Goal: Task Accomplishment & Management: Use online tool/utility

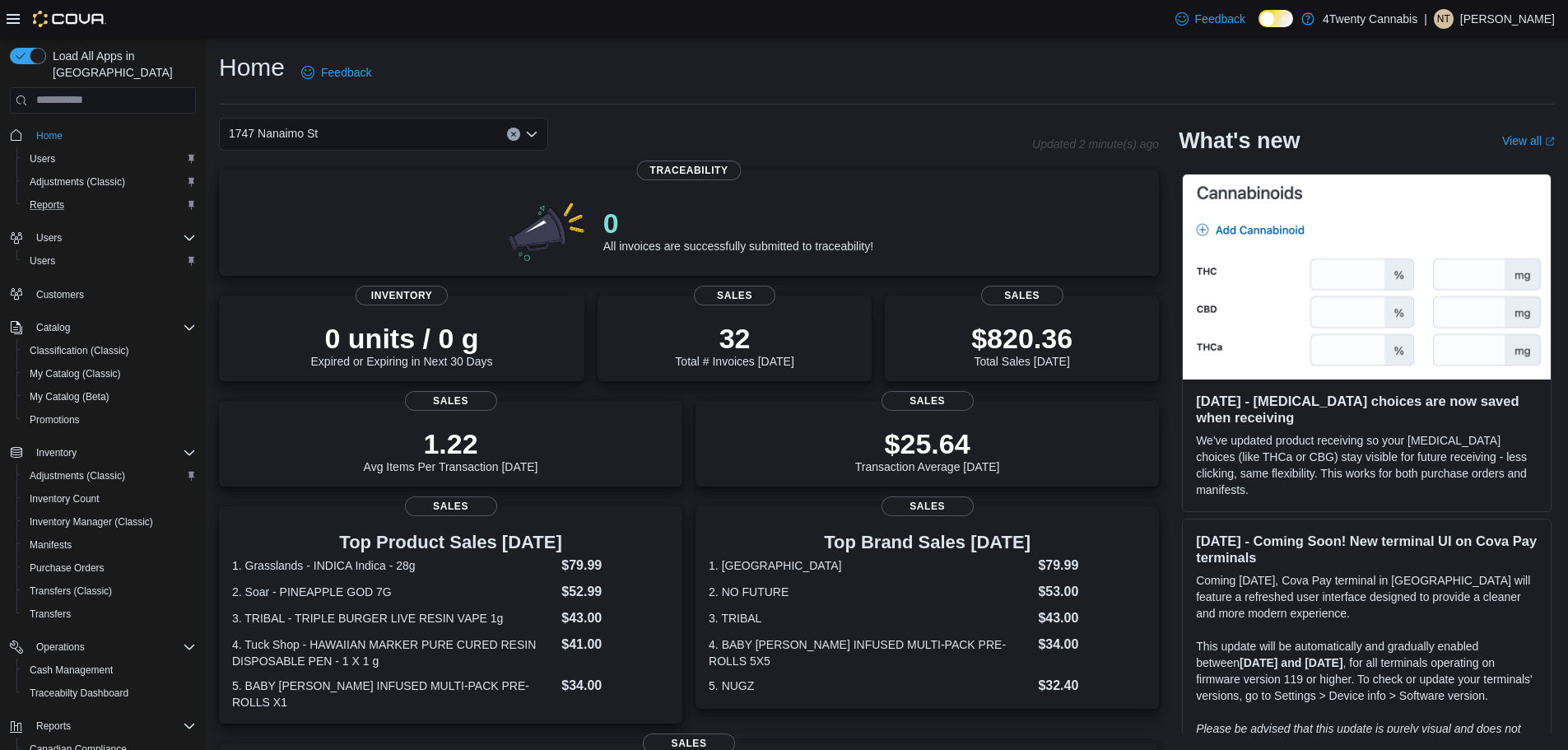
click at [88, 195] on div "Reports" at bounding box center [108, 204] width 172 height 20
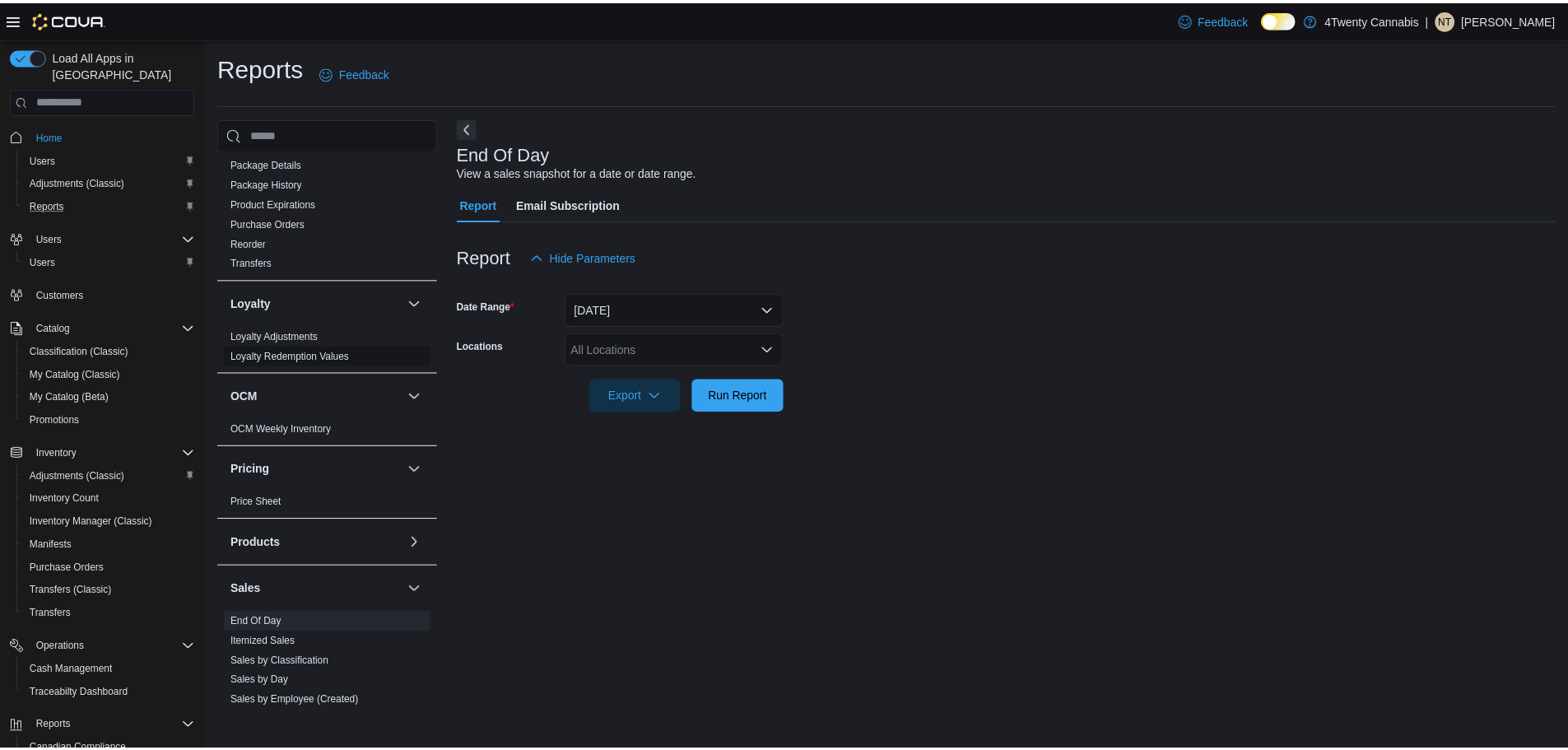
scroll to position [979, 0]
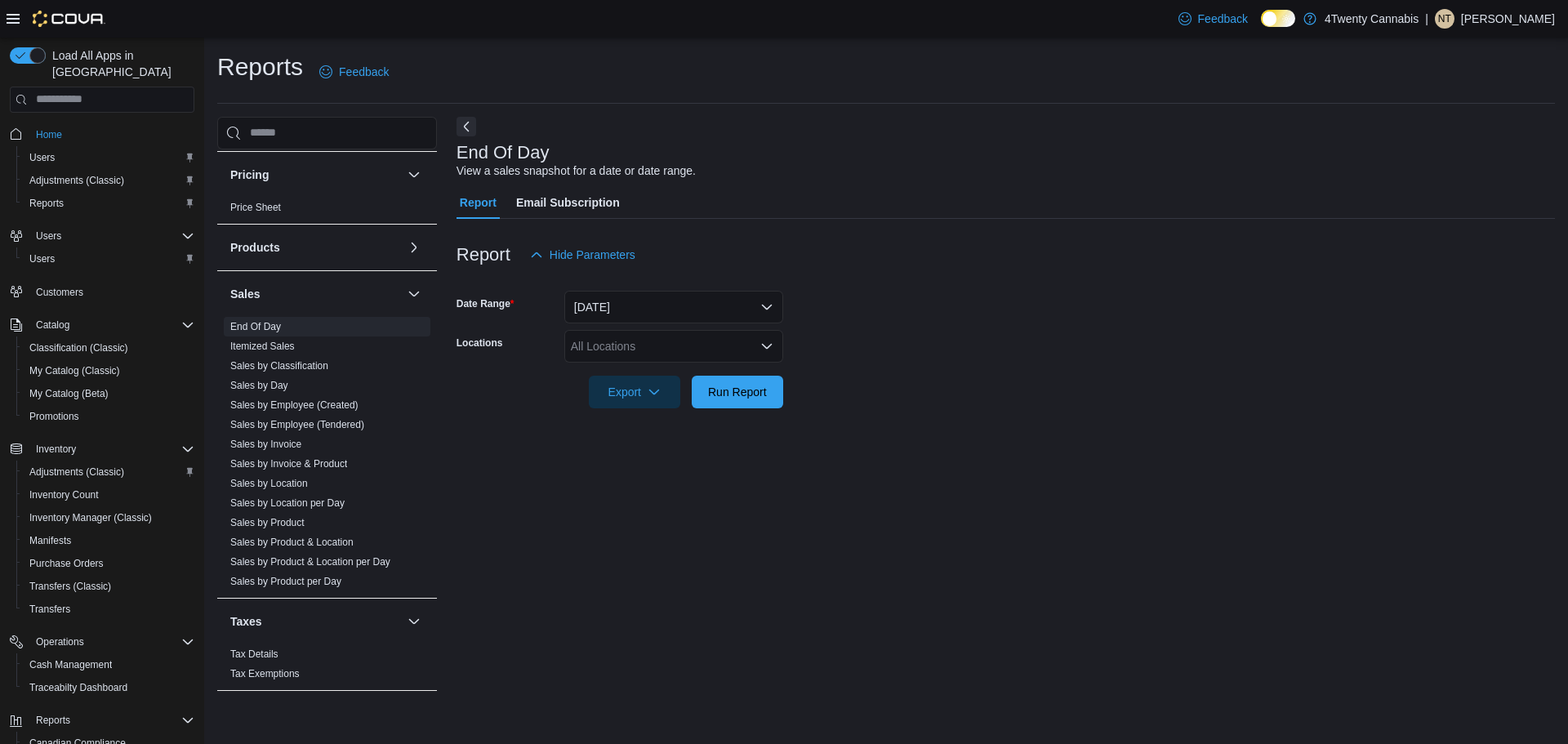
click at [772, 351] on icon "Open list of options" at bounding box center [767, 346] width 13 height 13
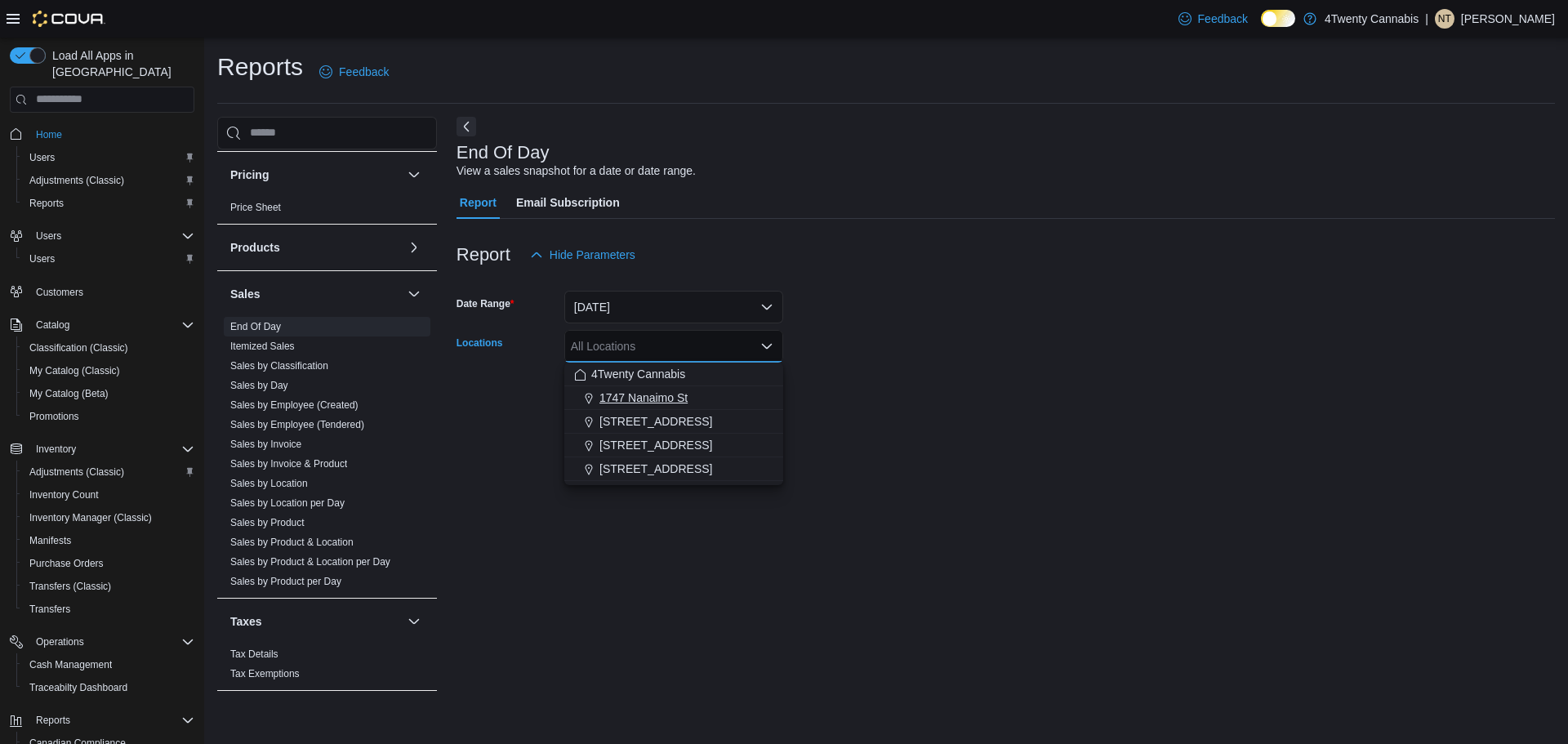
click at [698, 393] on div "1747 Nanaimo St" at bounding box center [673, 397] width 199 height 16
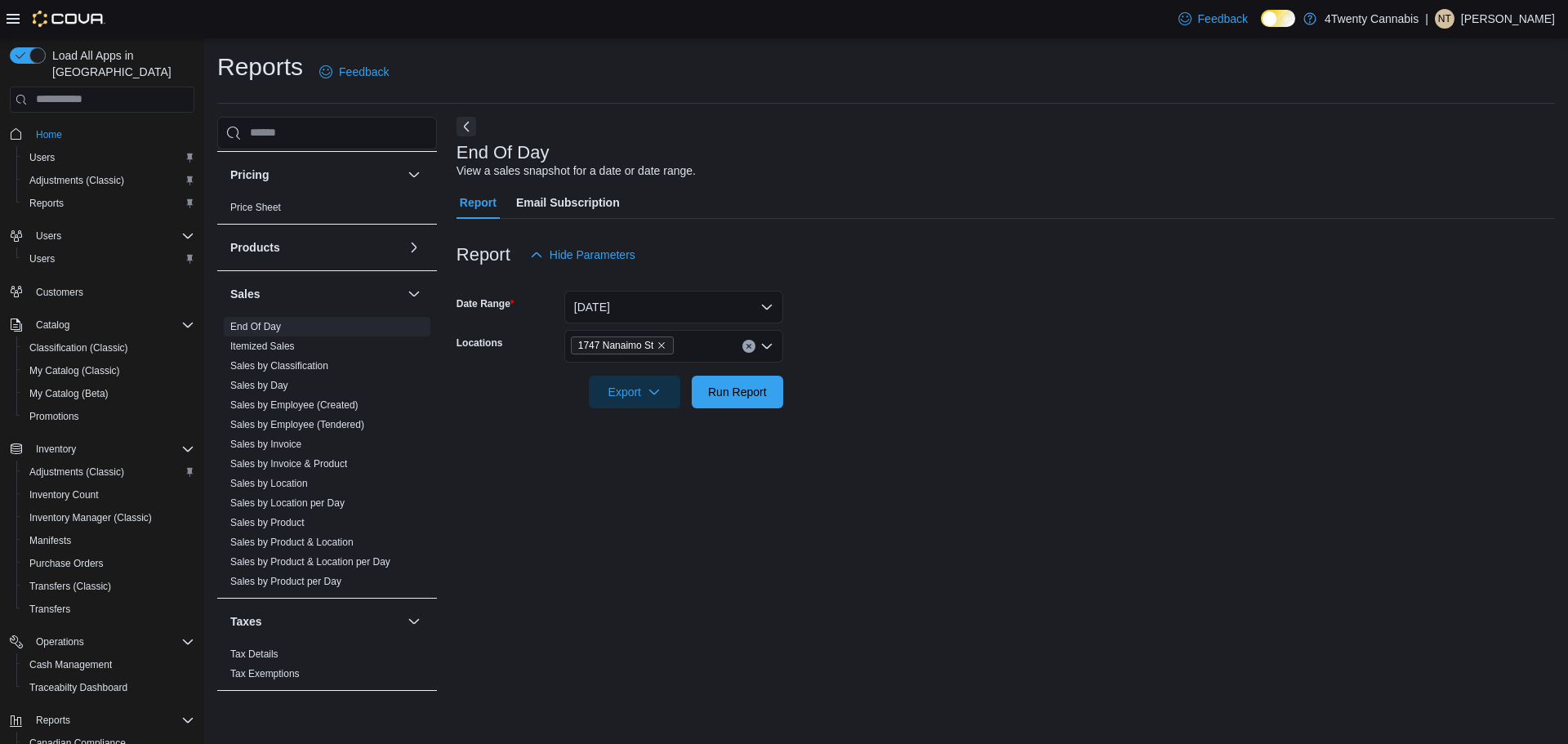
click at [894, 380] on form "Date Range [DATE] Locations [STREET_ADDRESS] Export Run Report" at bounding box center [1005, 339] width 1099 height 137
click at [758, 400] on span "Run Report" at bounding box center [737, 391] width 72 height 33
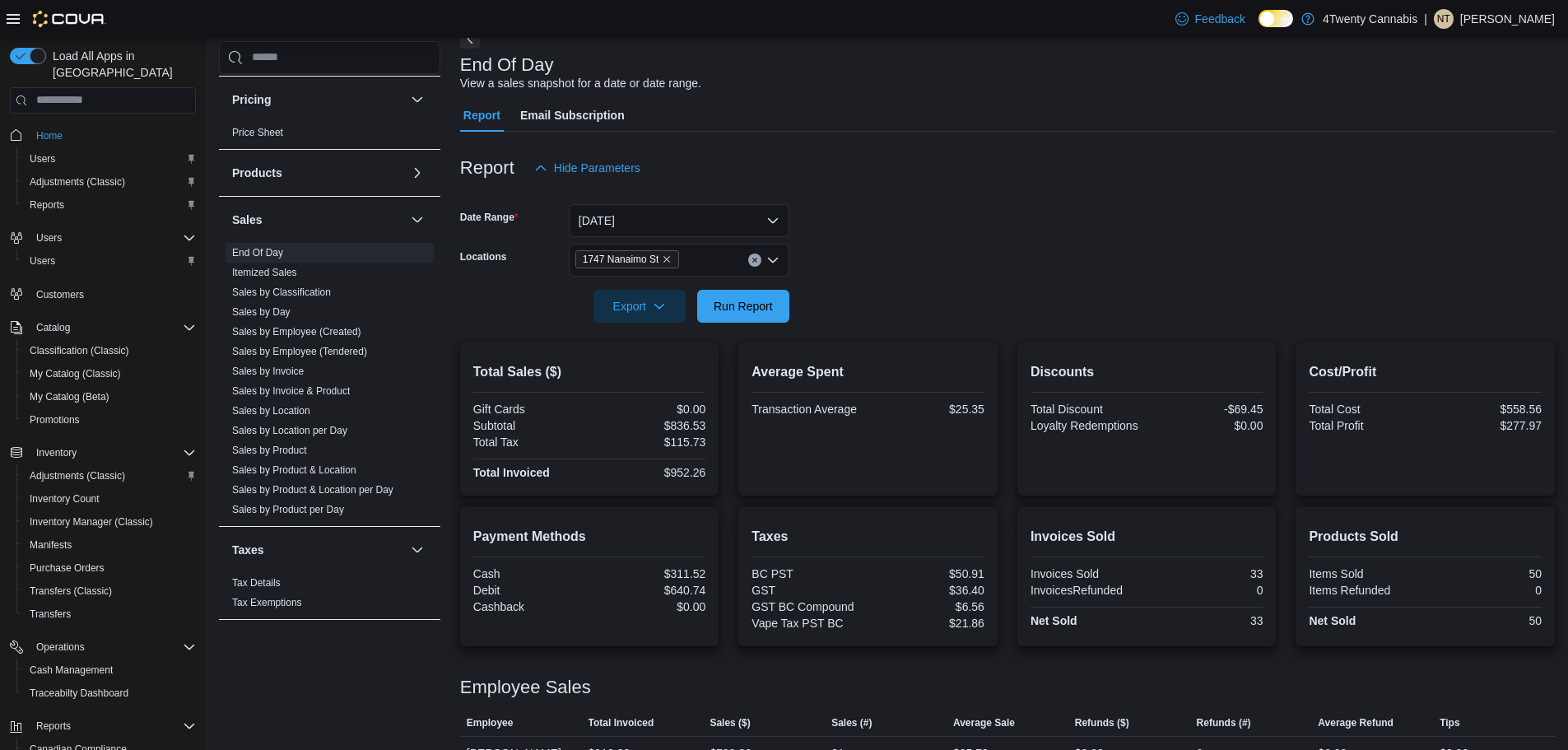
scroll to position [156, 0]
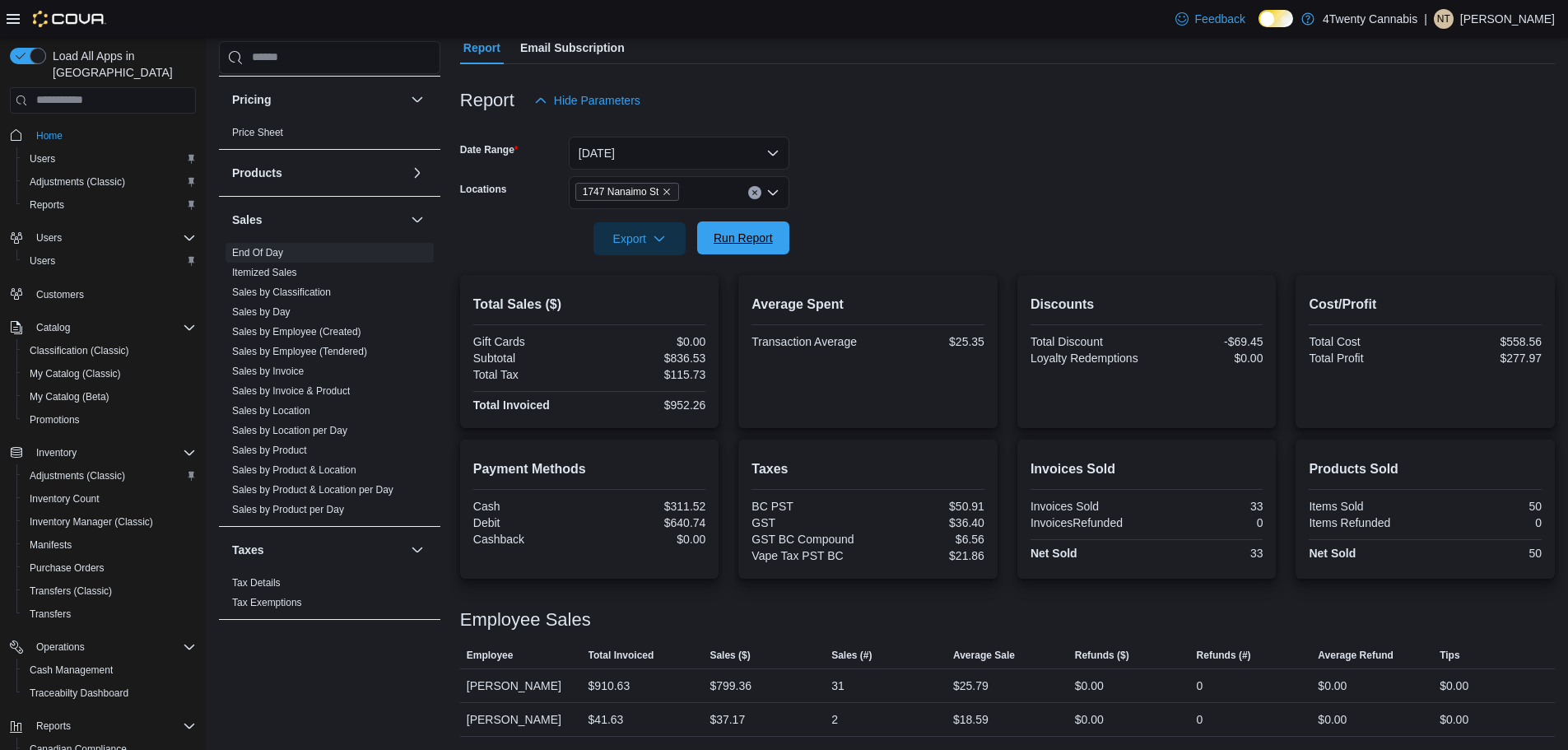
click at [765, 245] on span "Run Report" at bounding box center [743, 237] width 59 height 16
